Goal: Register for event/course

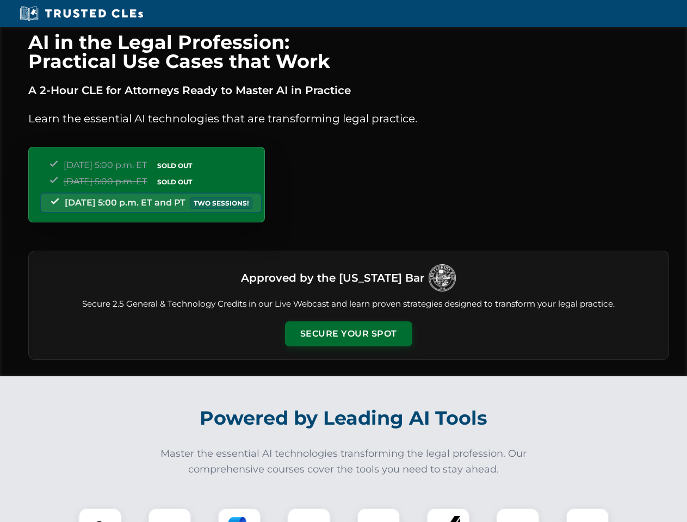
click at [348, 334] on button "Secure Your Spot" at bounding box center [348, 333] width 127 height 25
click at [100, 515] on img at bounding box center [100, 530] width 32 height 32
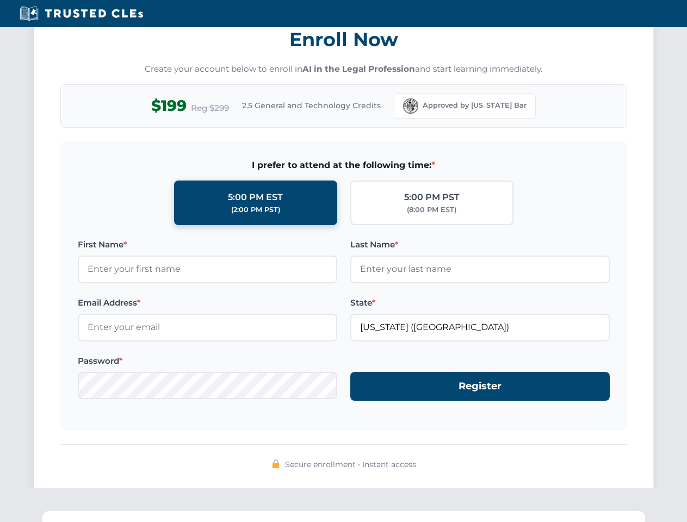
scroll to position [1067, 0]
